Goal: Transaction & Acquisition: Download file/media

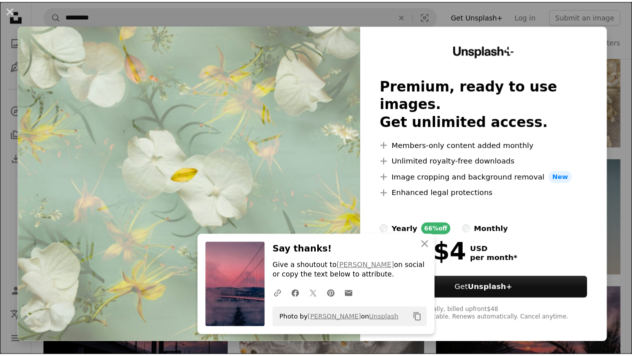
scroll to position [888, 0]
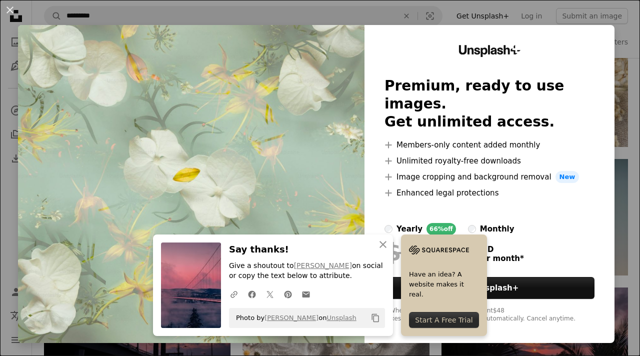
click at [540, 9] on div "An X shape An X shape Close Say thanks! Give a shoutout to [PERSON_NAME] on soc…" at bounding box center [320, 178] width 640 height 356
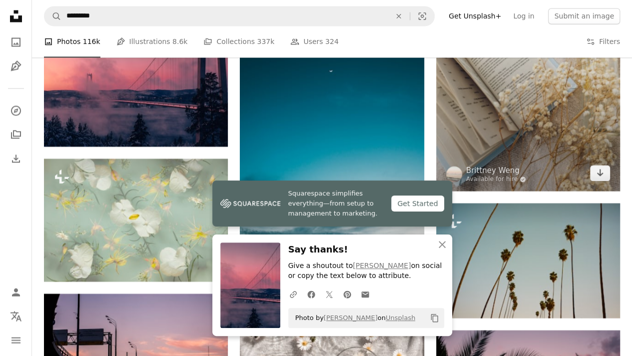
scroll to position [832, 0]
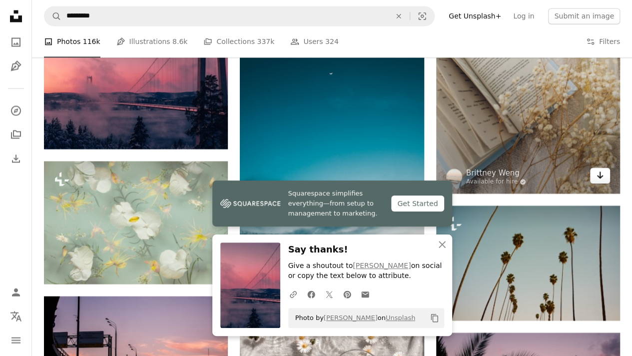
click at [601, 175] on icon "Arrow pointing down" at bounding box center [600, 175] width 8 height 12
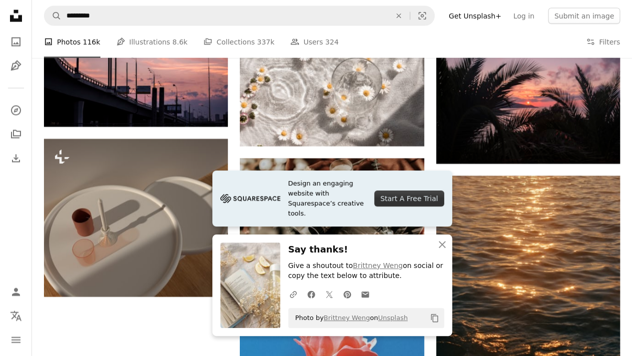
scroll to position [1124, 0]
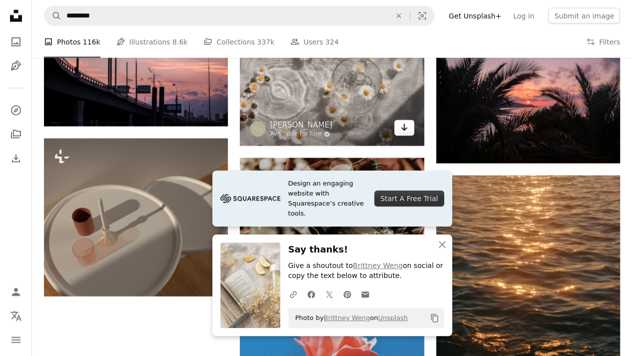
click at [400, 128] on icon "Arrow pointing down" at bounding box center [404, 127] width 8 height 12
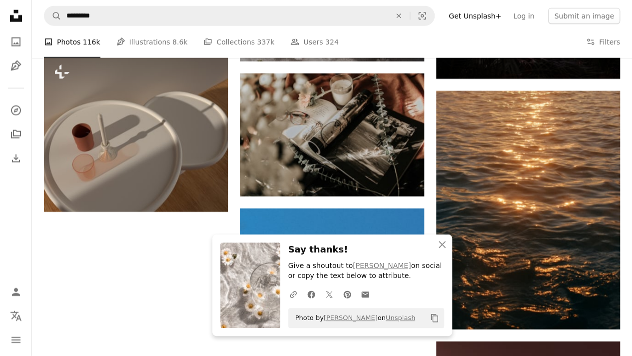
scroll to position [1206, 0]
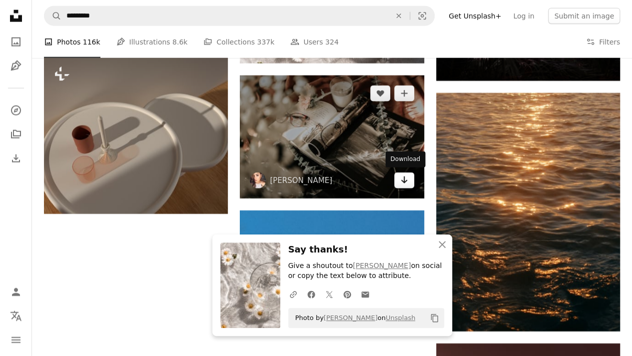
click at [401, 179] on icon "Arrow pointing down" at bounding box center [404, 180] width 8 height 12
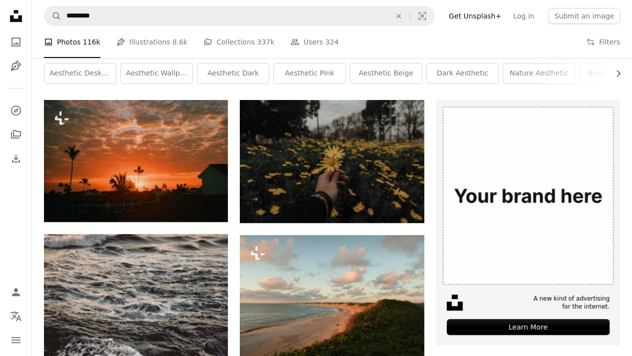
scroll to position [0, 0]
